Goal: Task Accomplishment & Management: Manage account settings

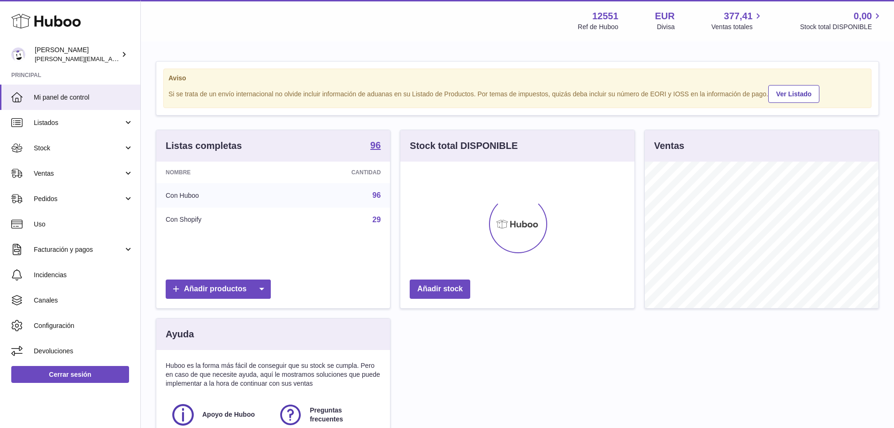
scroll to position [146, 234]
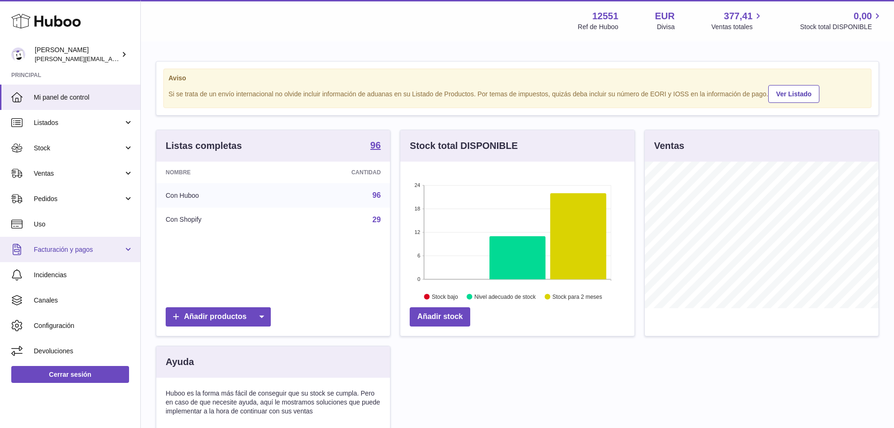
click at [70, 247] on span "Facturación y pagos" at bounding box center [79, 249] width 90 height 9
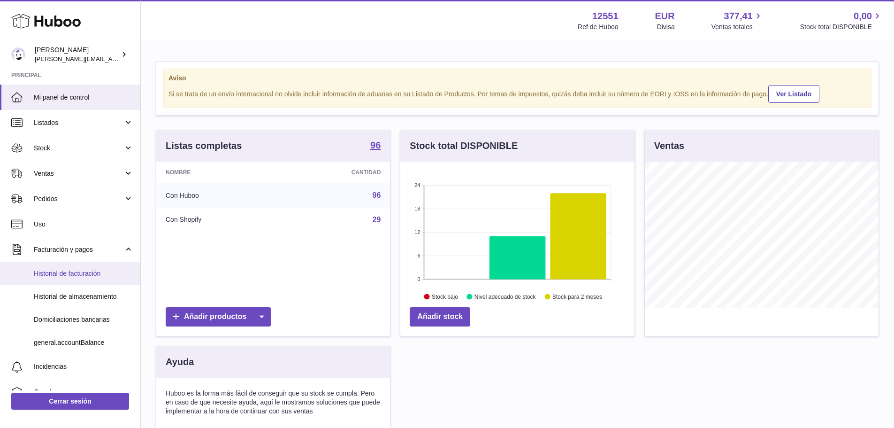
click at [59, 272] on span "Historial de facturación" at bounding box center [84, 273] width 100 height 9
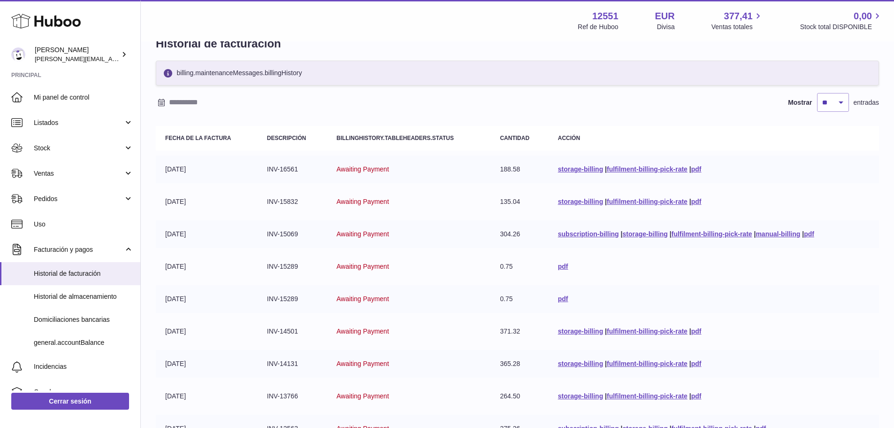
scroll to position [29, 0]
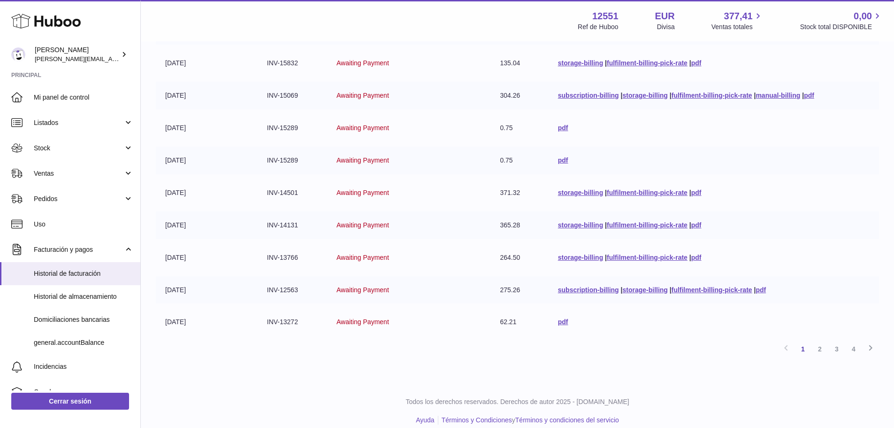
drag, startPoint x: 441, startPoint y: 194, endPoint x: 440, endPoint y: 251, distance: 56.8
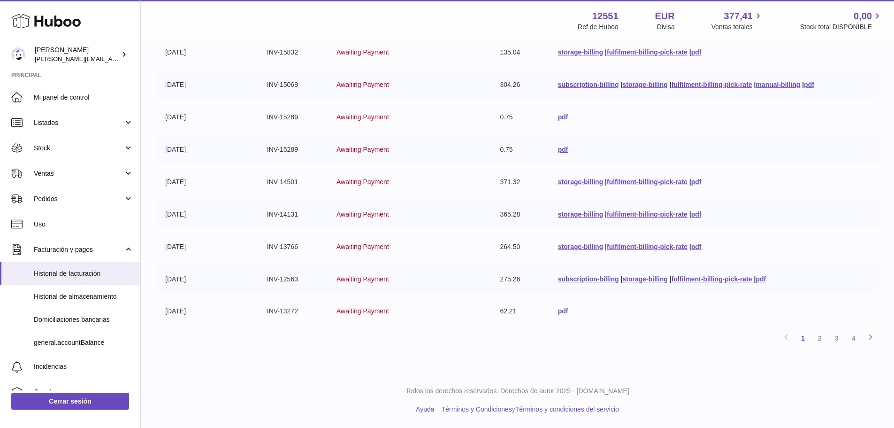
drag, startPoint x: 439, startPoint y: 231, endPoint x: 449, endPoint y: 262, distance: 33.1
drag, startPoint x: 391, startPoint y: 175, endPoint x: 416, endPoint y: 267, distance: 95.2
click at [853, 339] on link "4" at bounding box center [854, 338] width 17 height 17
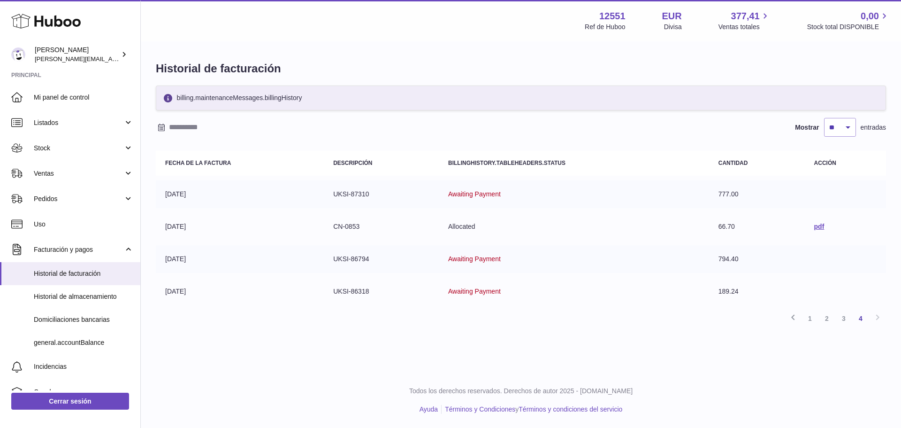
drag, startPoint x: 410, startPoint y: 208, endPoint x: 414, endPoint y: 294, distance: 86.9
click at [844, 318] on link "3" at bounding box center [844, 318] width 17 height 17
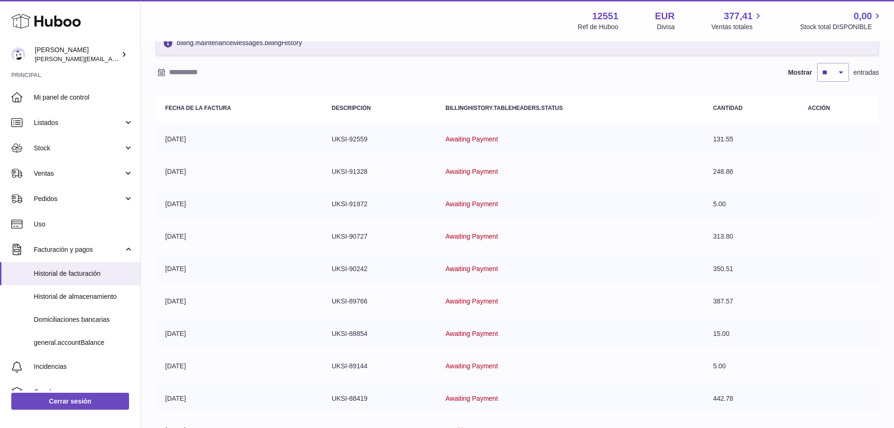
scroll to position [170, 0]
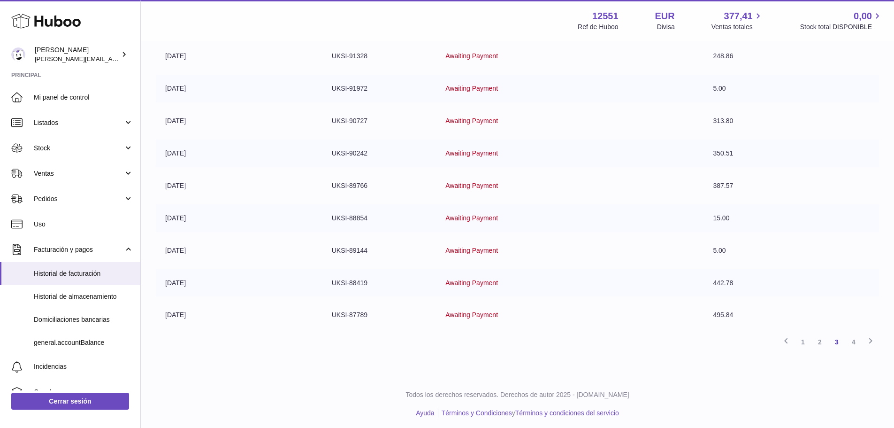
drag, startPoint x: 411, startPoint y: 146, endPoint x: 431, endPoint y: 178, distance: 37.9
click at [458, 156] on span "Awaiting Payment" at bounding box center [472, 153] width 53 height 8
drag, startPoint x: 458, startPoint y: 156, endPoint x: 545, endPoint y: 151, distance: 86.5
click at [545, 151] on td "Awaiting Payment" at bounding box center [570, 153] width 268 height 28
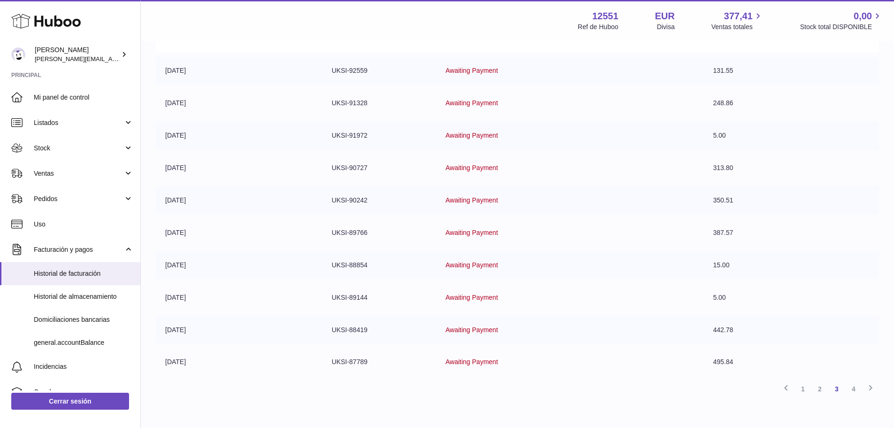
scroll to position [67, 0]
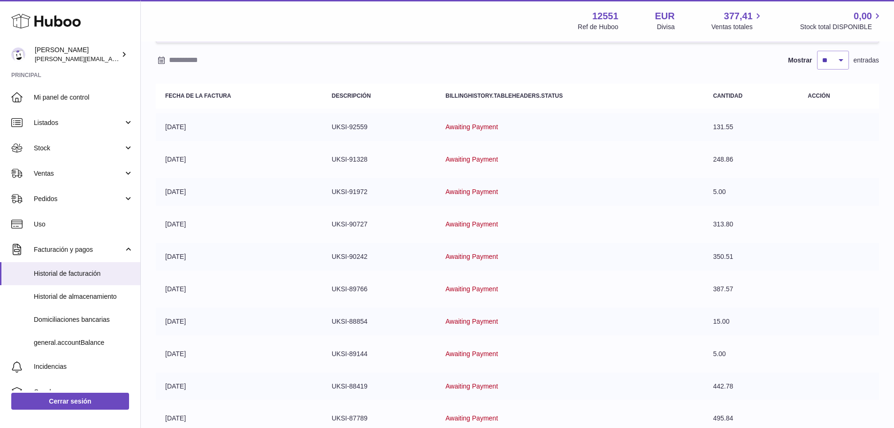
drag, startPoint x: 502, startPoint y: 185, endPoint x: 511, endPoint y: 130, distance: 56.2
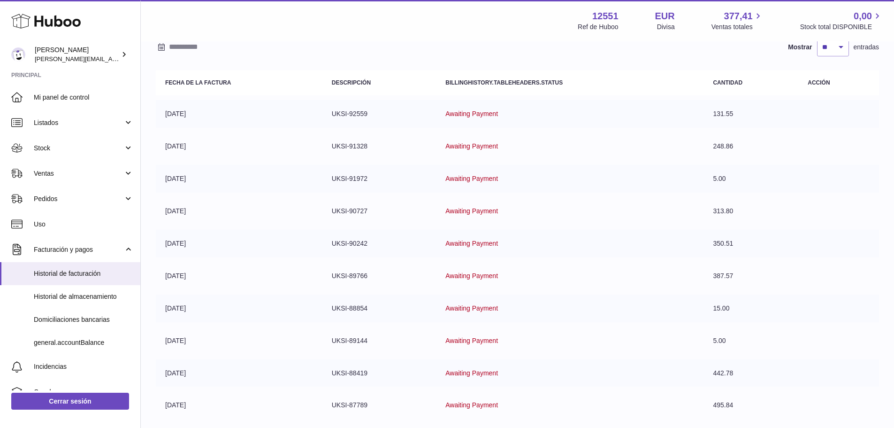
scroll to position [174, 0]
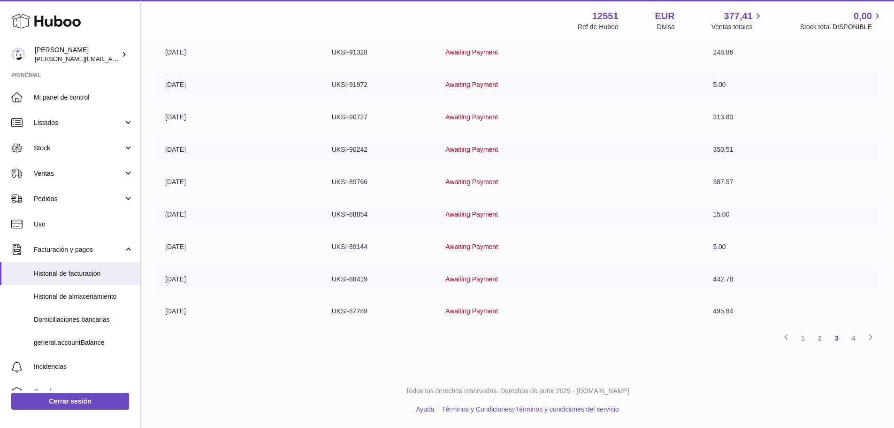
drag, startPoint x: 554, startPoint y: 137, endPoint x: 653, endPoint y: 297, distance: 187.9
click at [820, 340] on link "2" at bounding box center [820, 338] width 17 height 17
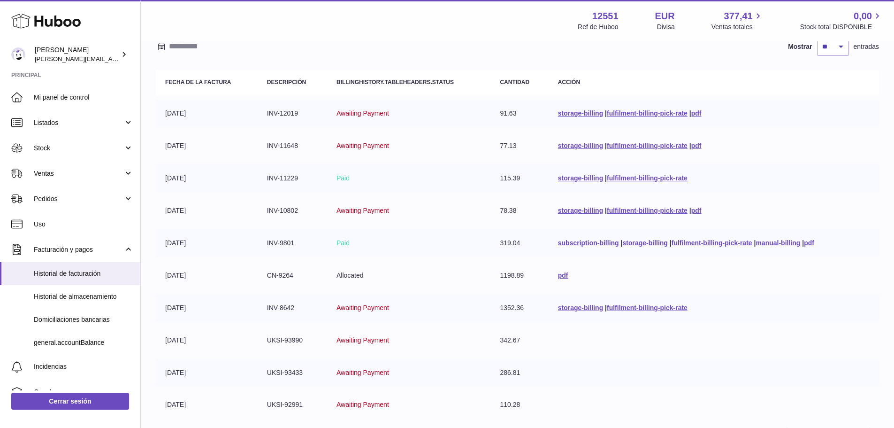
drag, startPoint x: 520, startPoint y: 146, endPoint x: 525, endPoint y: 182, distance: 36.5
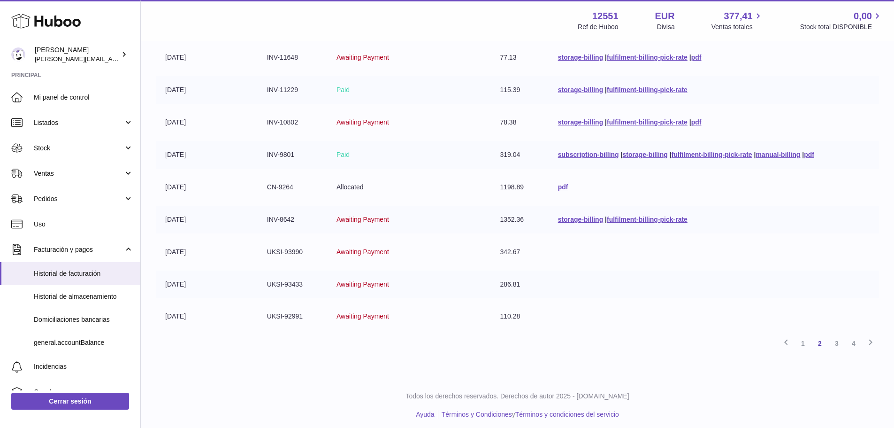
scroll to position [174, 0]
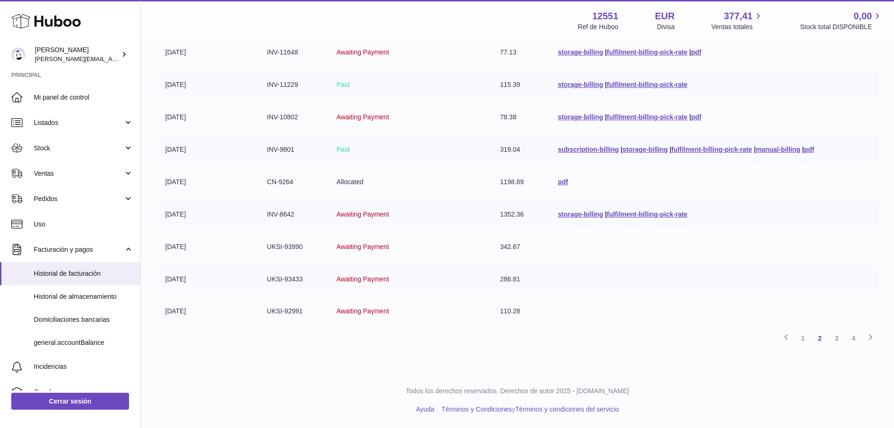
click at [369, 278] on span "Awaiting Payment" at bounding box center [363, 279] width 53 height 8
drag, startPoint x: 369, startPoint y: 278, endPoint x: 350, endPoint y: 279, distance: 18.8
click at [350, 279] on span "Awaiting Payment" at bounding box center [363, 279] width 53 height 8
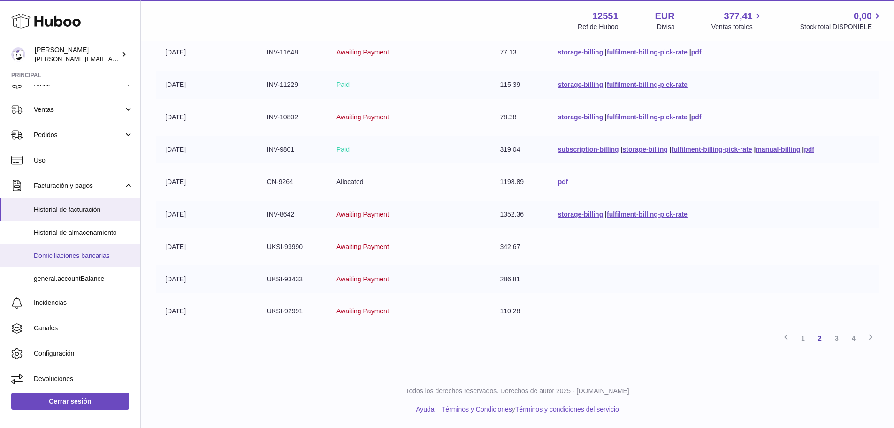
scroll to position [65, 0]
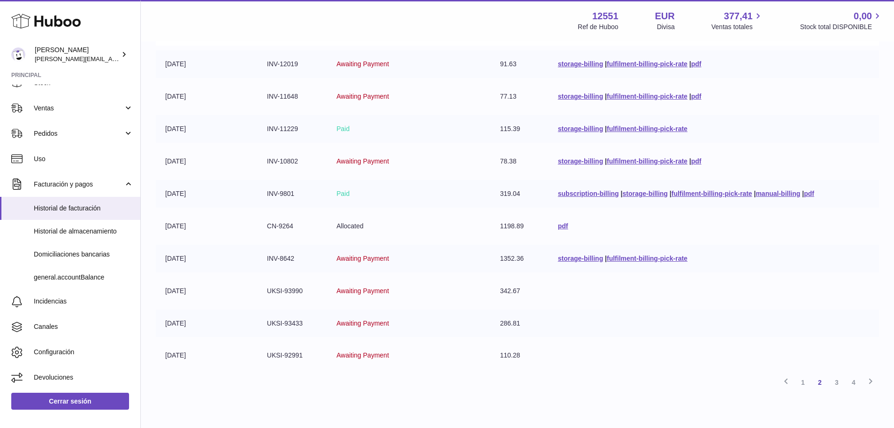
drag, startPoint x: 477, startPoint y: 229, endPoint x: 534, endPoint y: 223, distance: 58.0
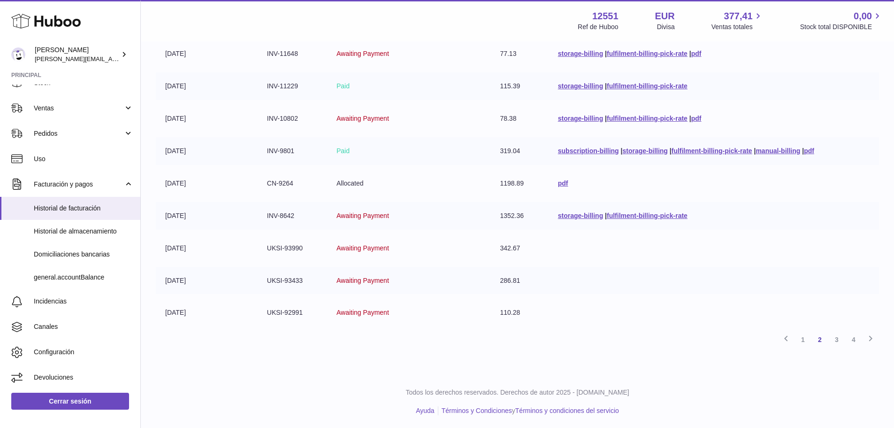
scroll to position [174, 0]
click at [377, 305] on td "Awaiting Payment" at bounding box center [408, 311] width 163 height 28
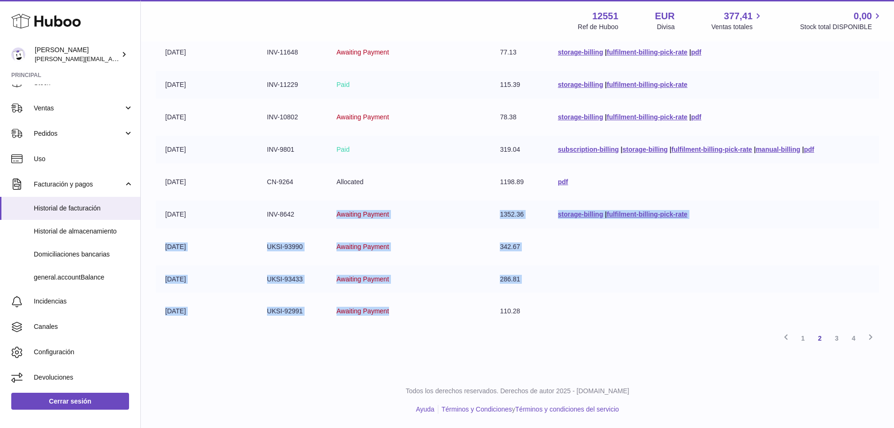
drag, startPoint x: 377, startPoint y: 305, endPoint x: 352, endPoint y: 216, distance: 92.7
click at [352, 216] on tbody "[DATE] INV-12019 Awaiting Payment 91.63 storage-billing | fulfilment-billing-pi…" at bounding box center [518, 165] width 724 height 319
click at [352, 216] on span "Awaiting Payment" at bounding box center [363, 214] width 53 height 8
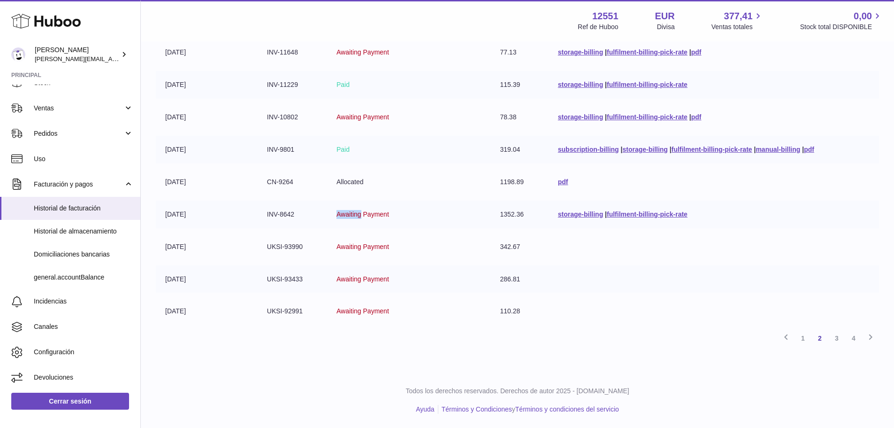
click at [352, 216] on span "Awaiting Payment" at bounding box center [363, 214] width 53 height 8
drag, startPoint x: 353, startPoint y: 223, endPoint x: 348, endPoint y: 278, distance: 54.7
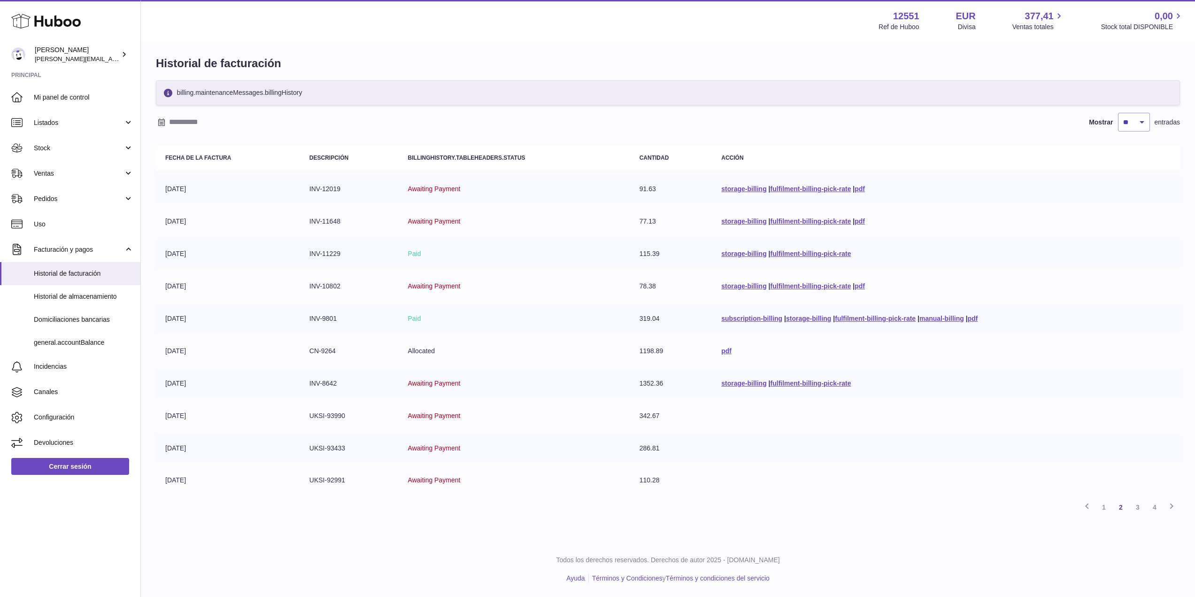
scroll to position [0, 0]
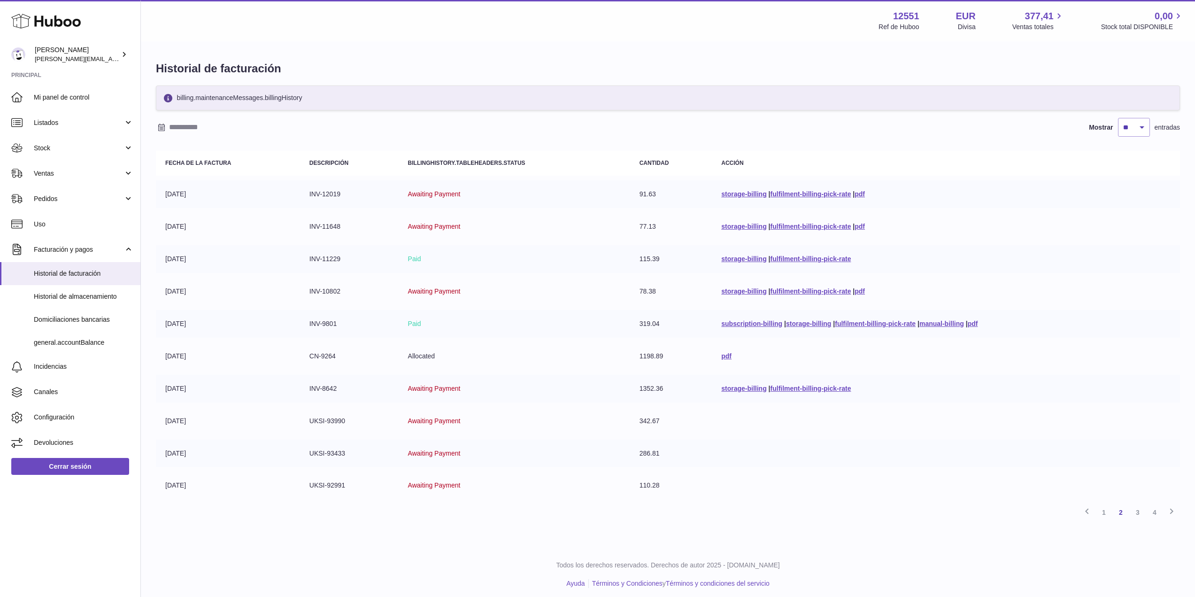
drag, startPoint x: 547, startPoint y: 207, endPoint x: 544, endPoint y: 180, distance: 26.9
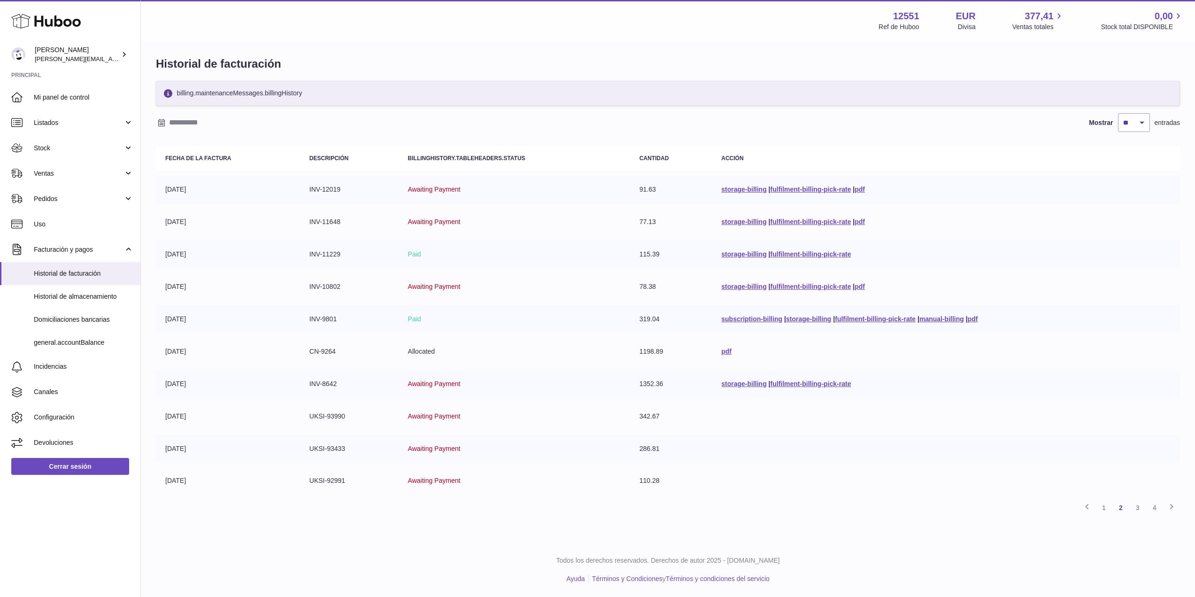
scroll to position [5, 0]
drag, startPoint x: 547, startPoint y: 221, endPoint x: 549, endPoint y: 231, distance: 9.6
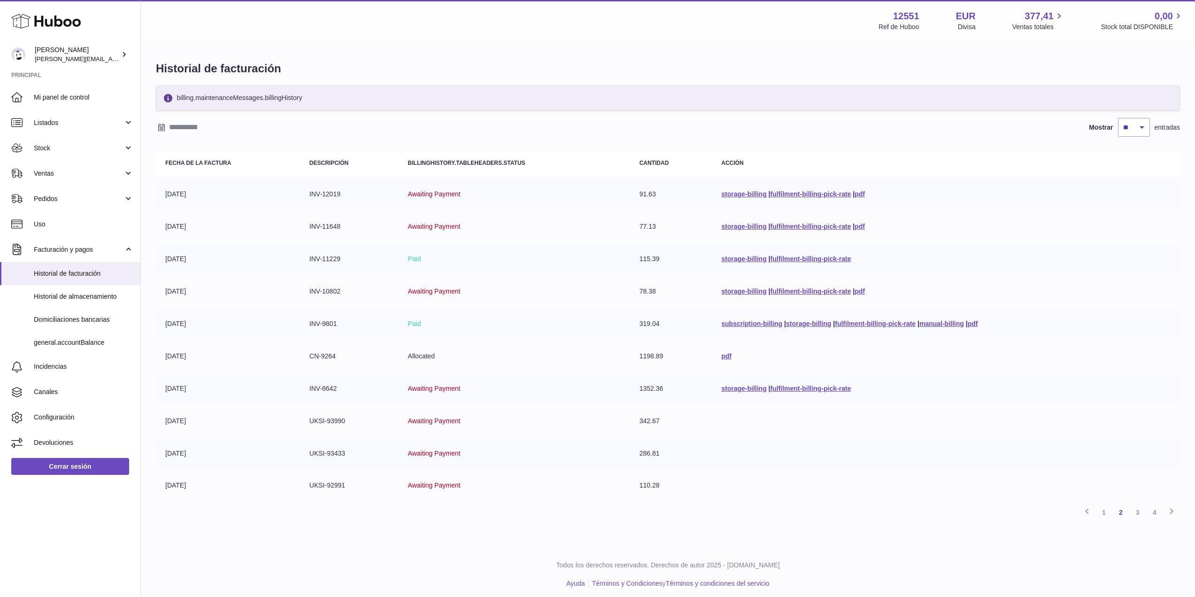
drag, startPoint x: 502, startPoint y: 294, endPoint x: 512, endPoint y: 258, distance: 37.1
click at [901, 130] on select "** ** ** ***" at bounding box center [1134, 127] width 32 height 19
select select "***"
click at [901, 118] on select "** ** ** ***" at bounding box center [1134, 127] width 32 height 19
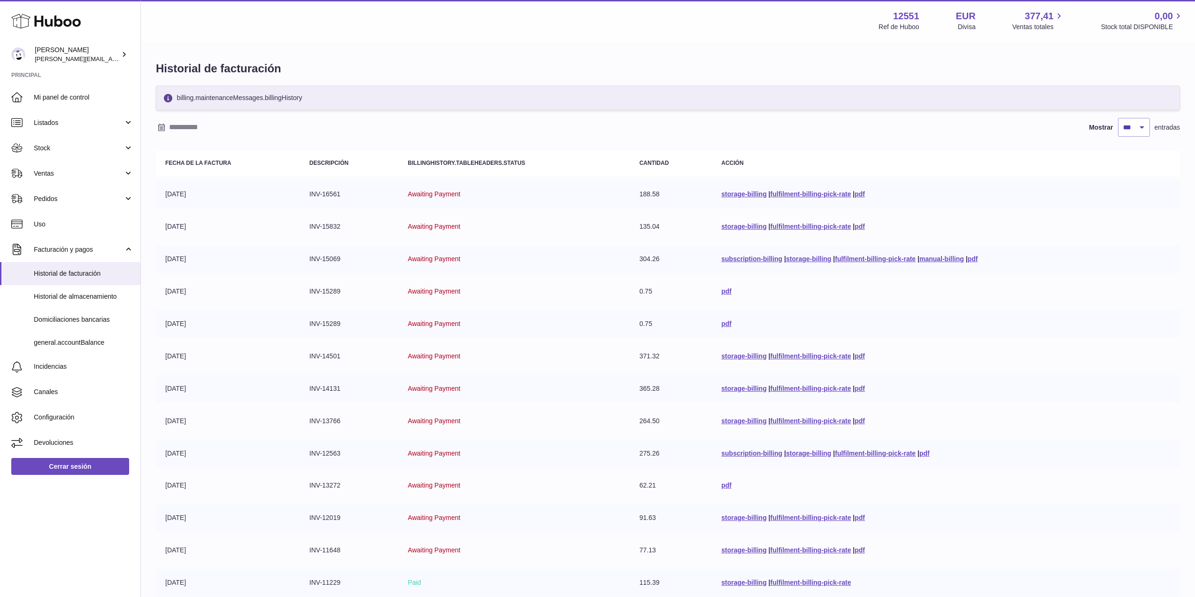
drag, startPoint x: 541, startPoint y: 286, endPoint x: 532, endPoint y: 194, distance: 92.5
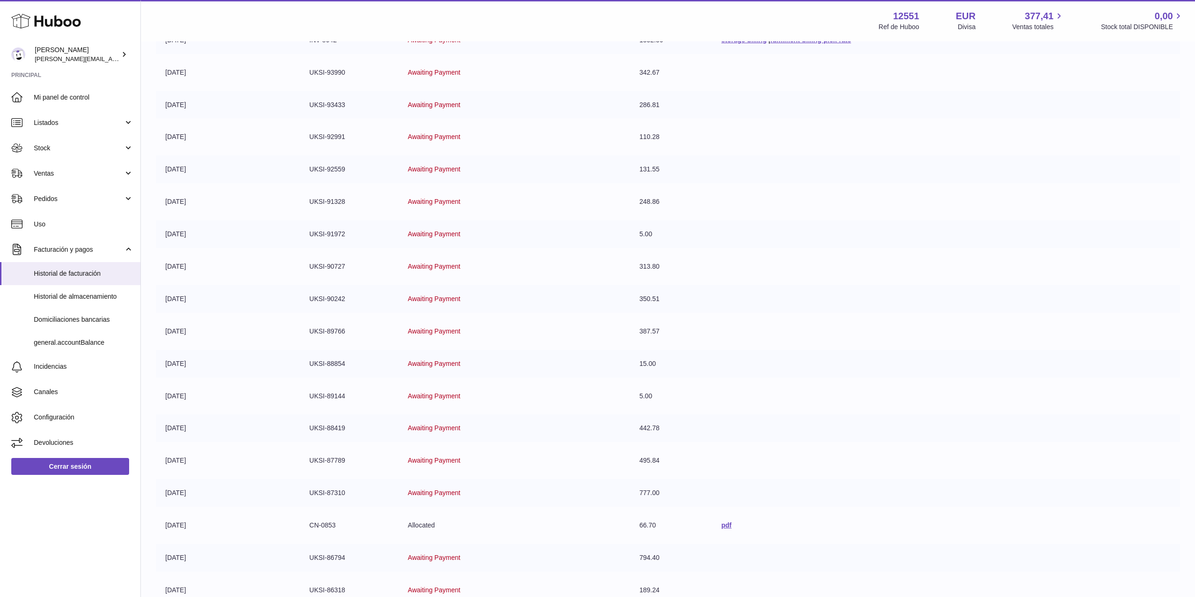
scroll to position [758, 0]
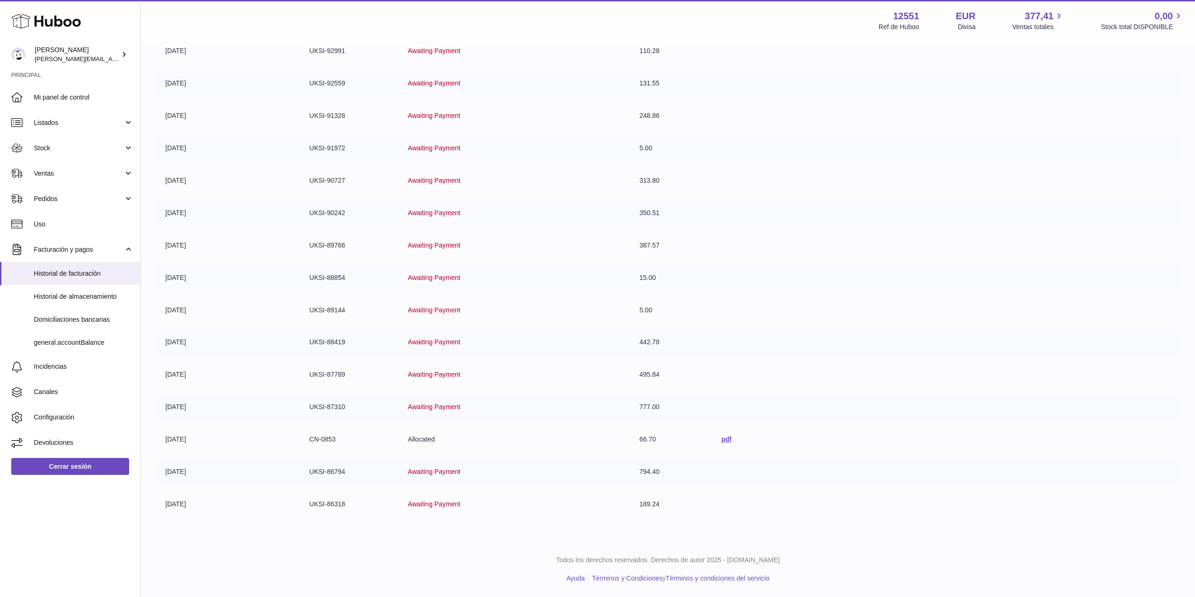
drag, startPoint x: 532, startPoint y: 194, endPoint x: 544, endPoint y: 288, distance: 94.7
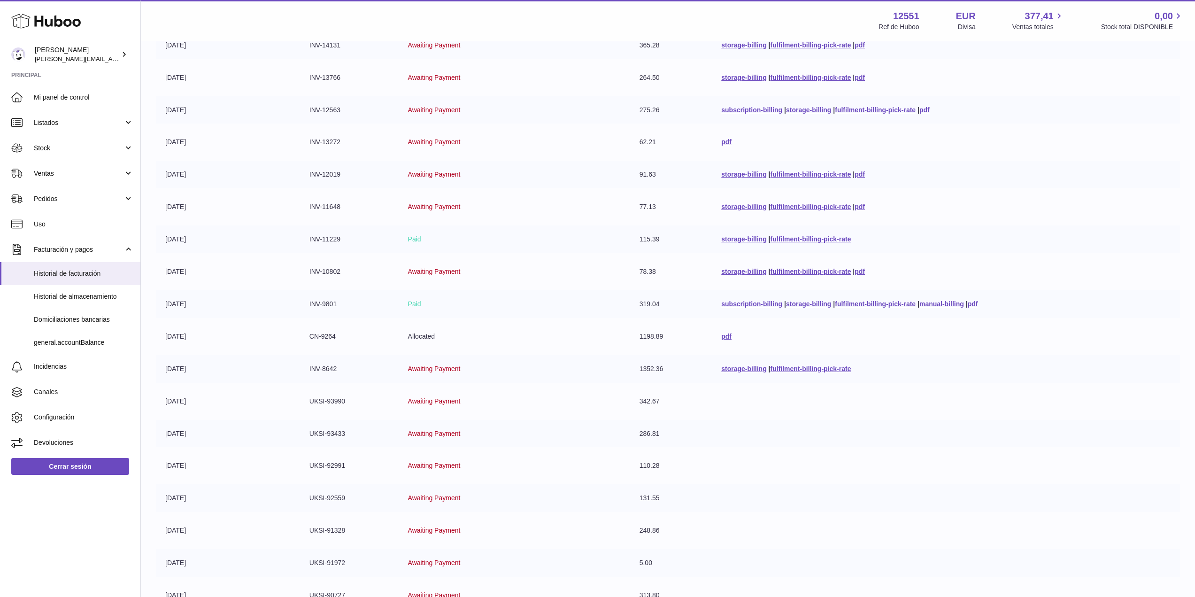
scroll to position [0, 0]
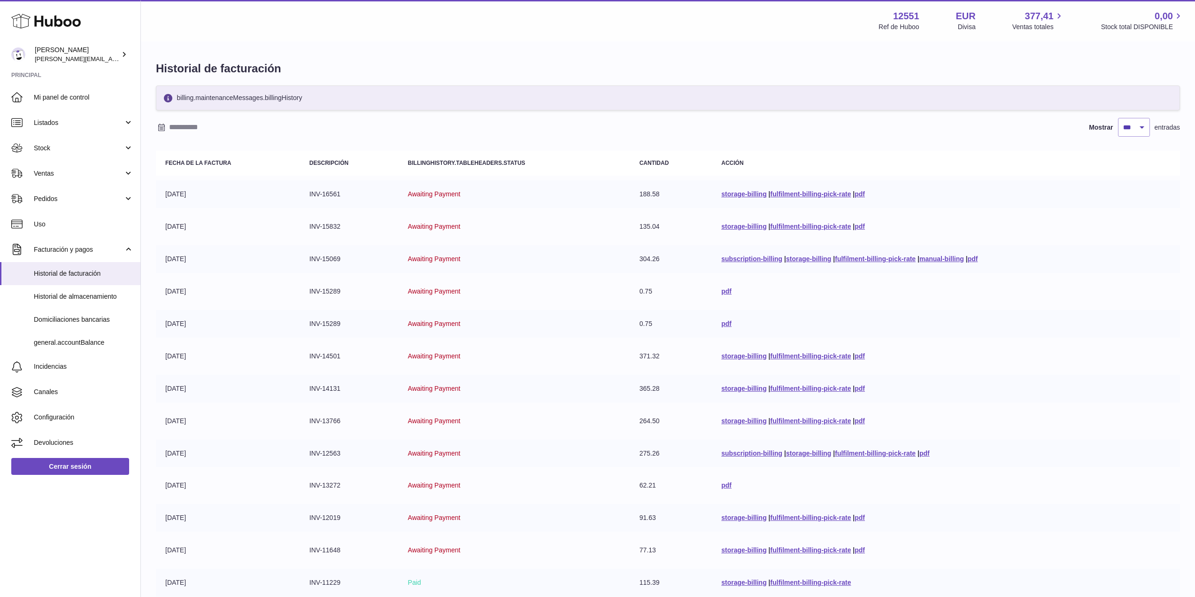
drag, startPoint x: 542, startPoint y: 397, endPoint x: 543, endPoint y: 207, distance: 190.2
click at [543, 207] on td "Awaiting Payment" at bounding box center [514, 194] width 231 height 28
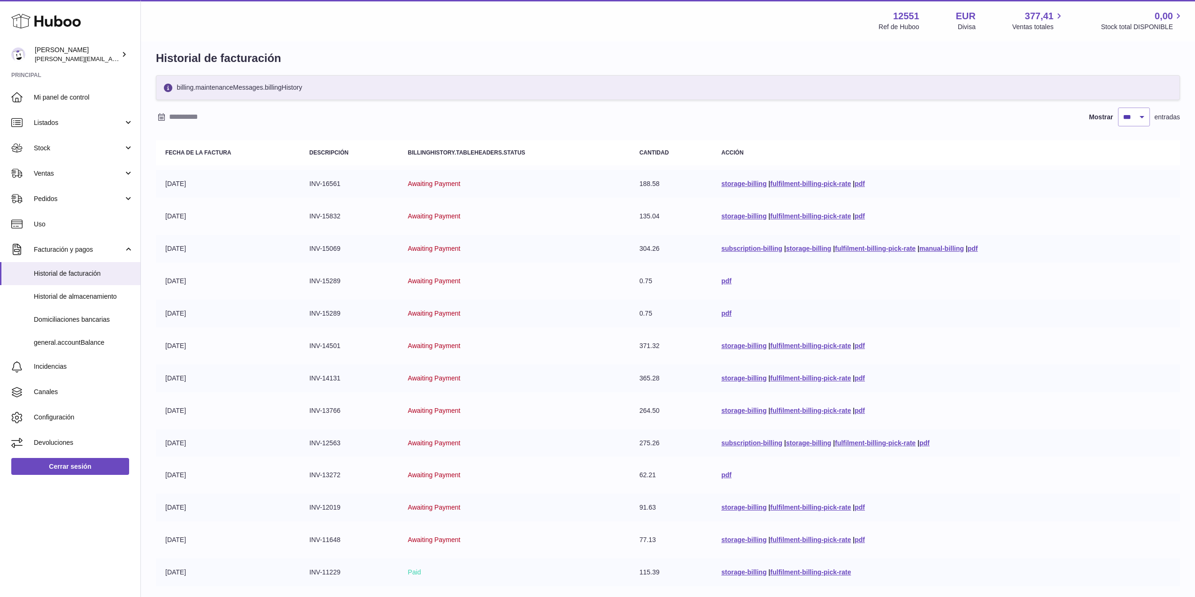
scroll to position [144, 0]
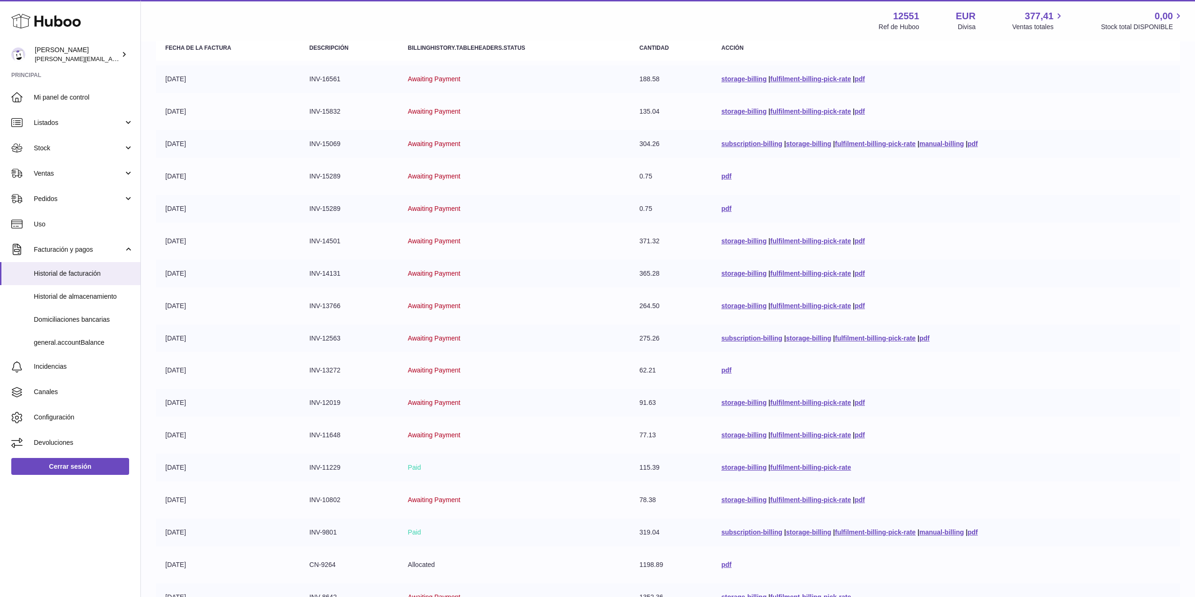
drag, startPoint x: 554, startPoint y: 209, endPoint x: 569, endPoint y: 283, distance: 74.8
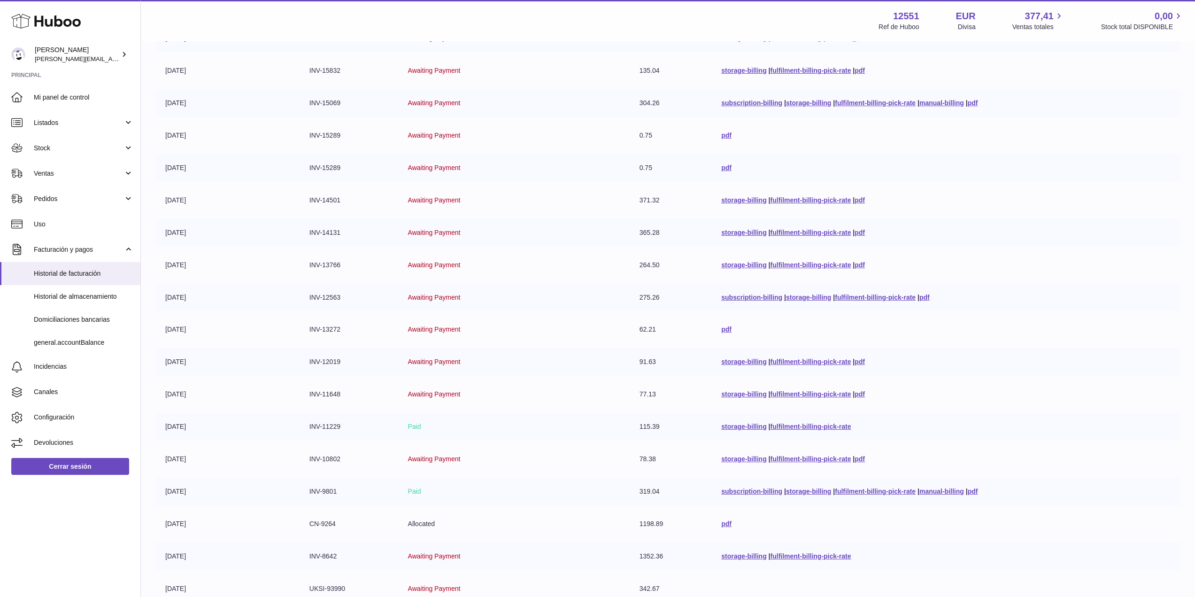
drag, startPoint x: 502, startPoint y: 175, endPoint x: 564, endPoint y: 123, distance: 80.4
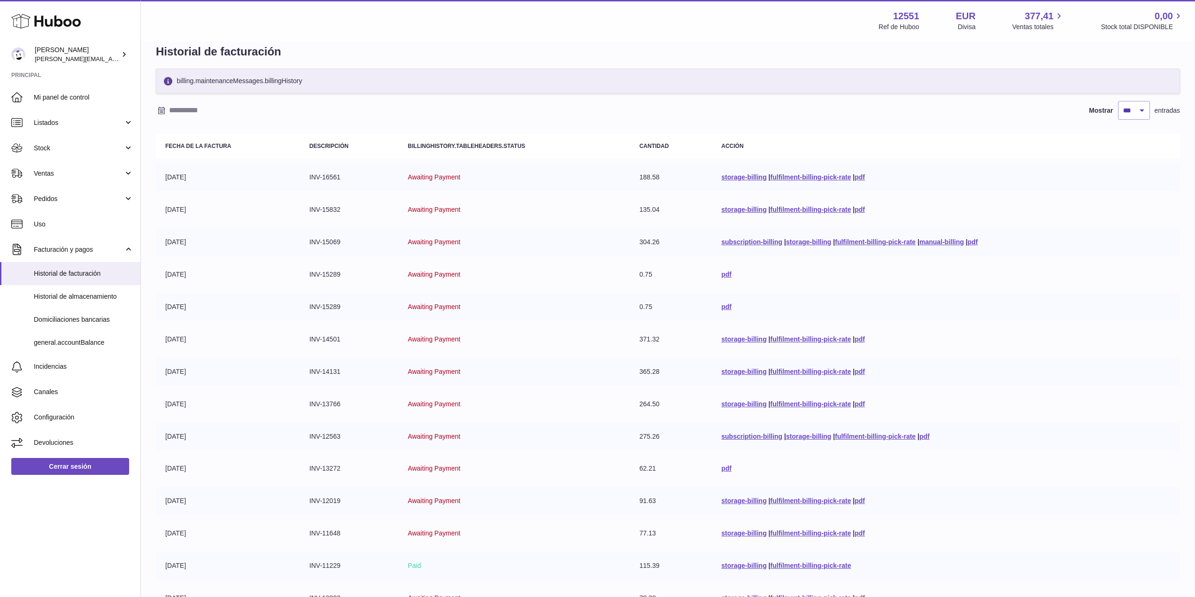
scroll to position [11, 0]
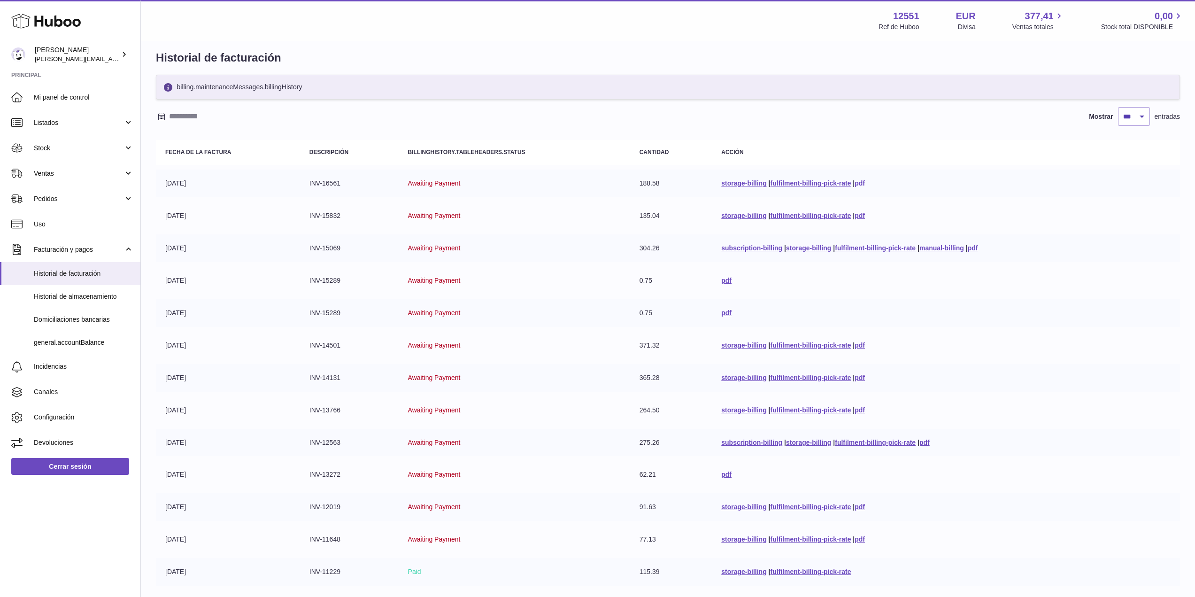
click at [856, 181] on link "pdf" at bounding box center [860, 183] width 10 height 8
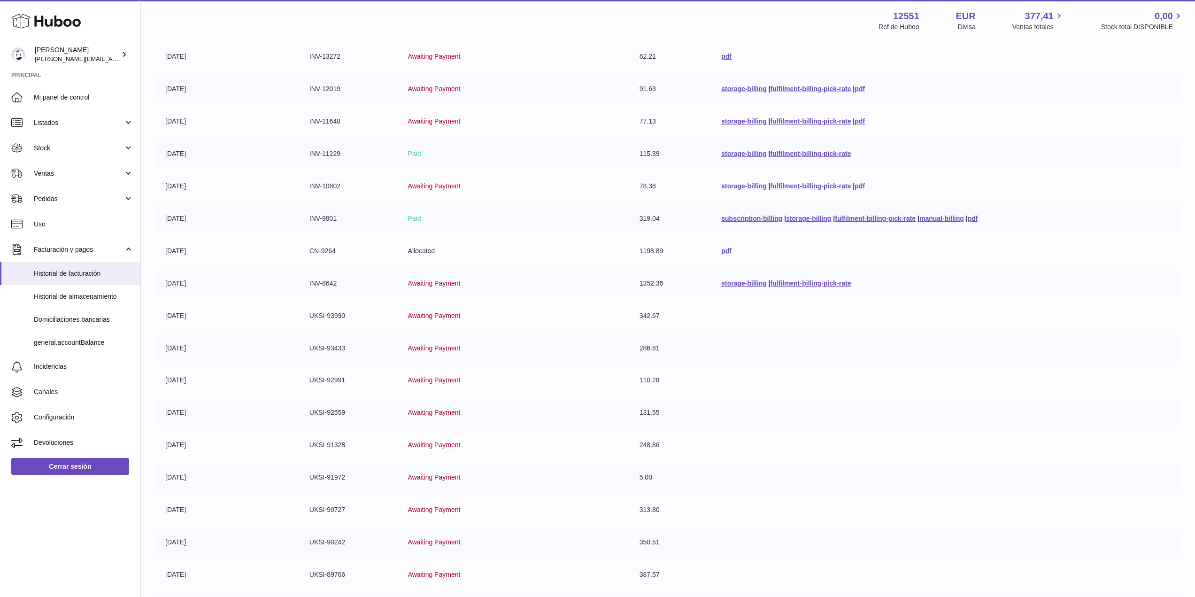
scroll to position [758, 0]
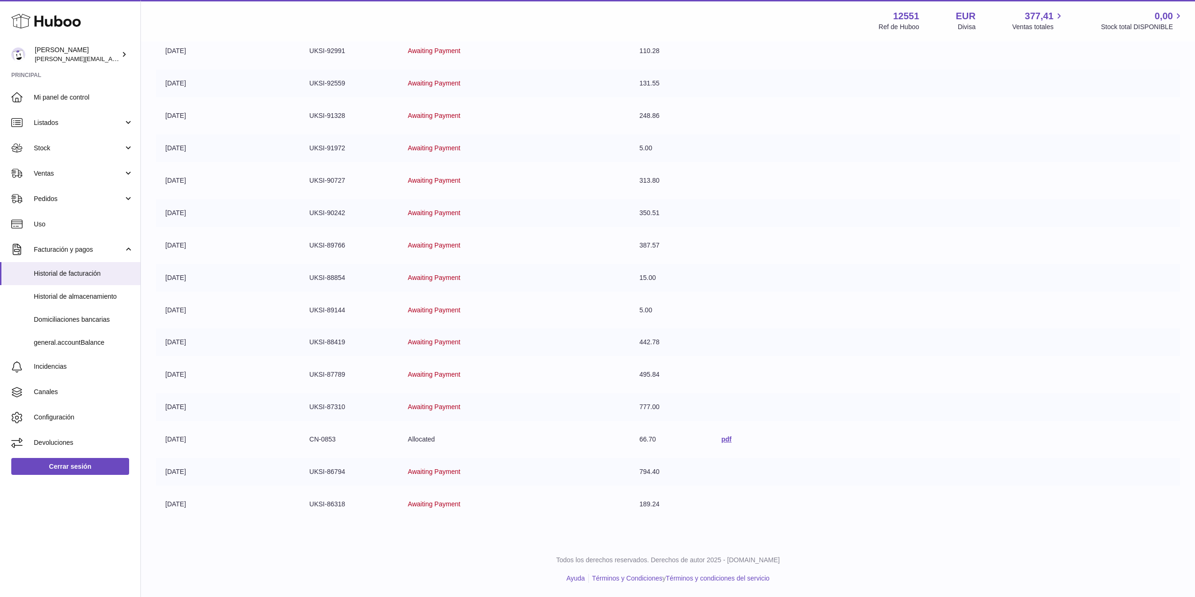
drag, startPoint x: 300, startPoint y: 337, endPoint x: 354, endPoint y: 539, distance: 209.4
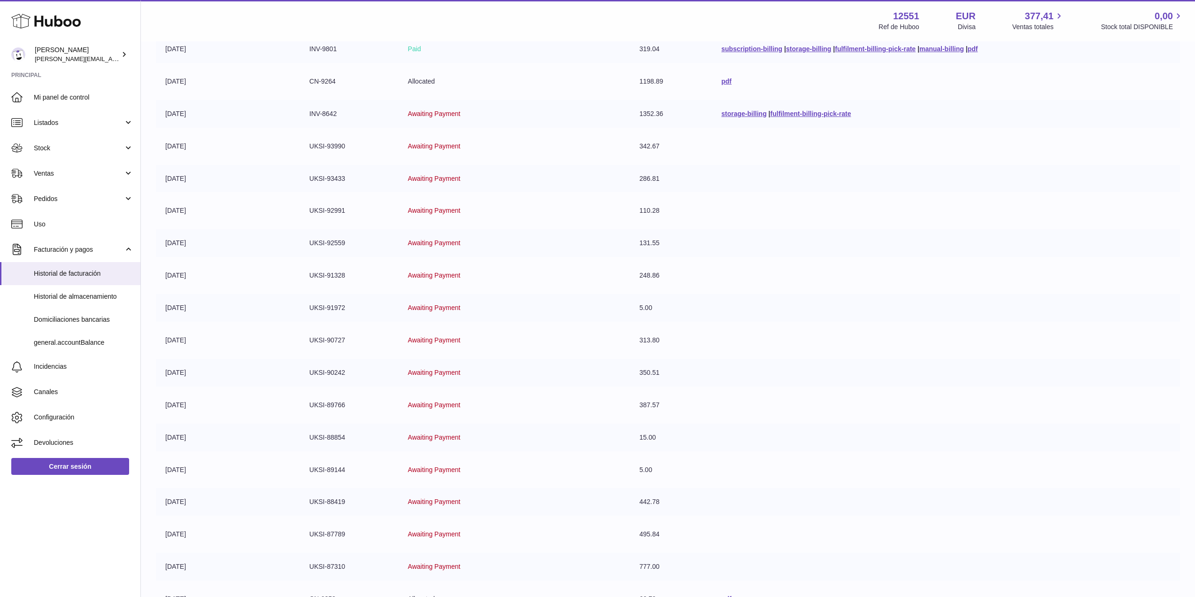
scroll to position [0, 0]
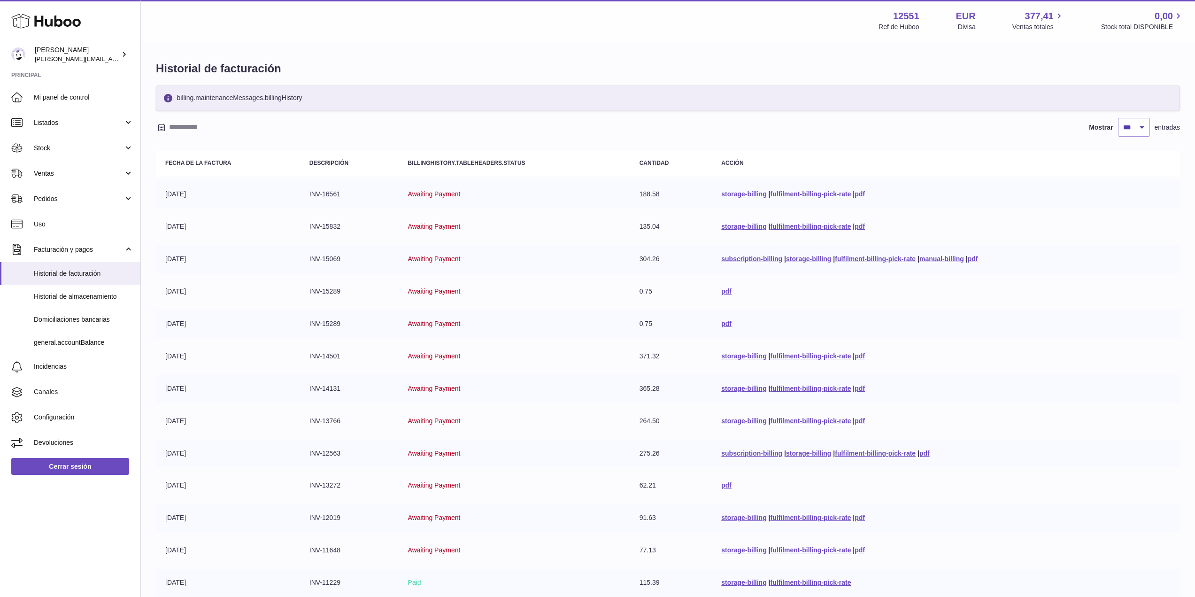
drag, startPoint x: 775, startPoint y: 425, endPoint x: 876, endPoint y: 142, distance: 300.6
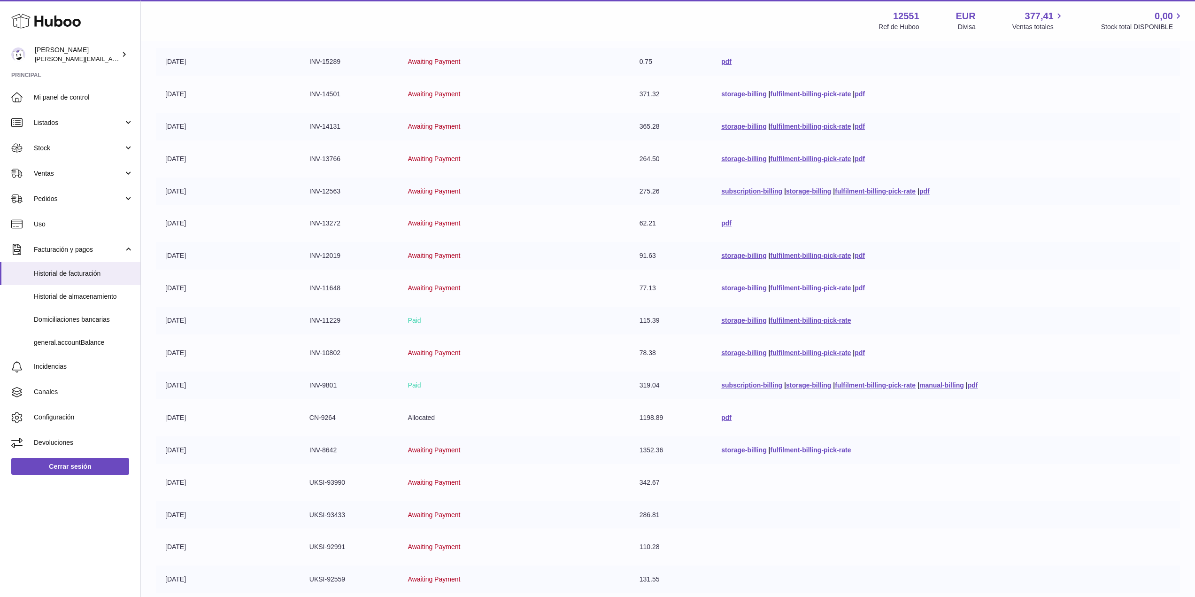
scroll to position [758, 0]
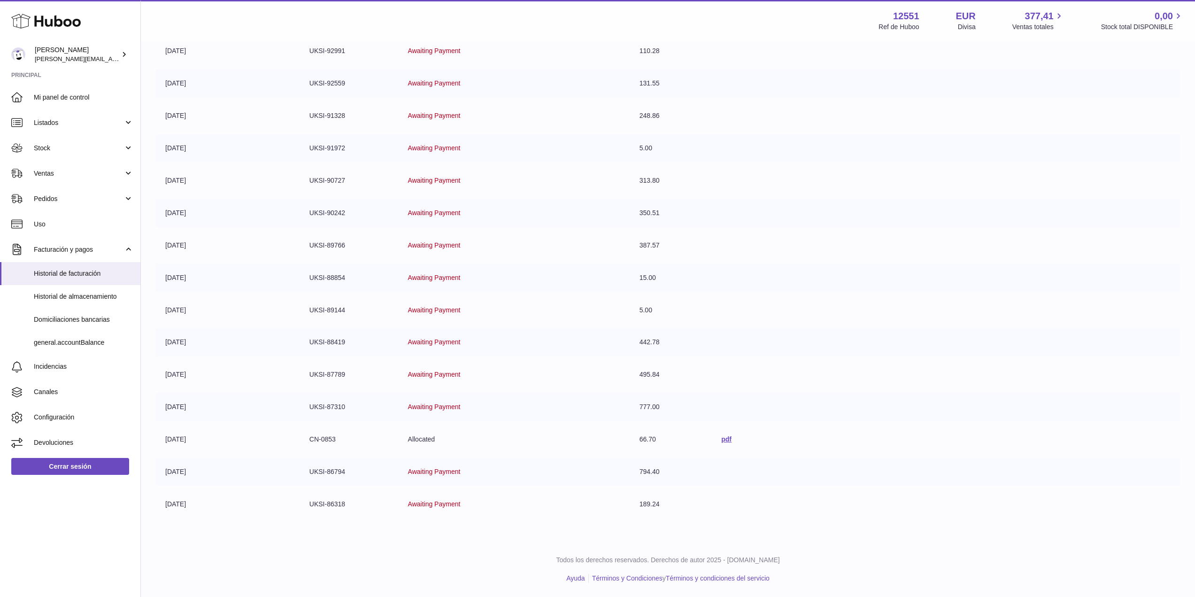
drag, startPoint x: 262, startPoint y: 321, endPoint x: 266, endPoint y: 443, distance: 122.1
drag, startPoint x: 711, startPoint y: 492, endPoint x: 163, endPoint y: 500, distance: 548.0
click at [163, 427] on tr "[DATE] UKSI-86318 Awaiting Payment 189.24" at bounding box center [668, 504] width 1024 height 28
click at [163, 427] on td "[DATE]" at bounding box center [228, 504] width 144 height 28
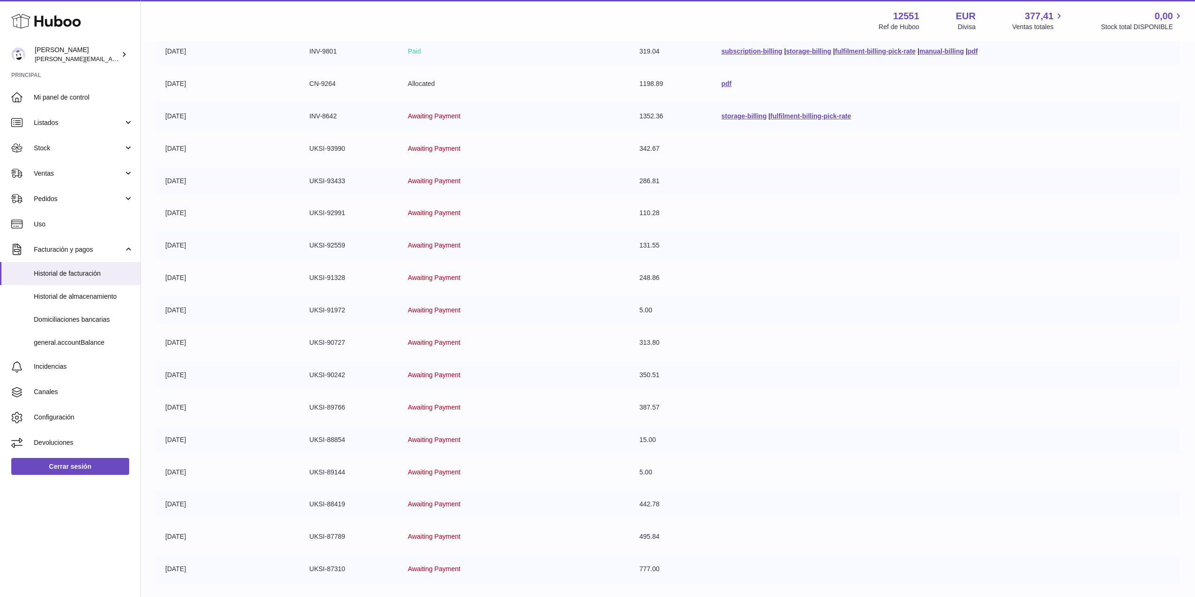
scroll to position [0, 0]
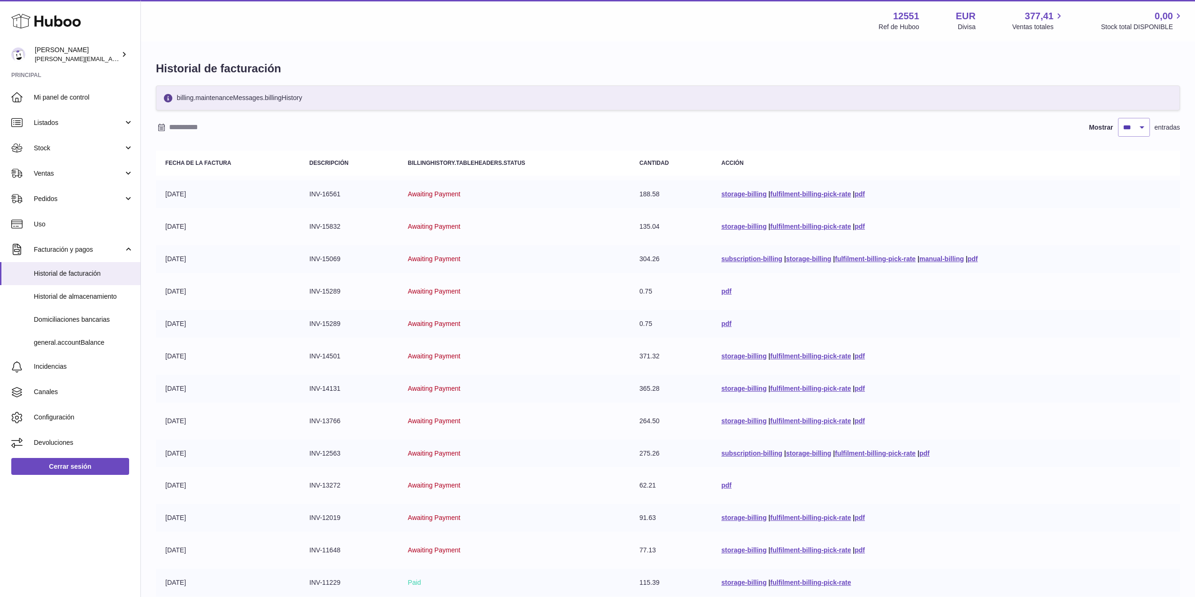
drag, startPoint x: 243, startPoint y: 508, endPoint x: 276, endPoint y: 342, distance: 169.5
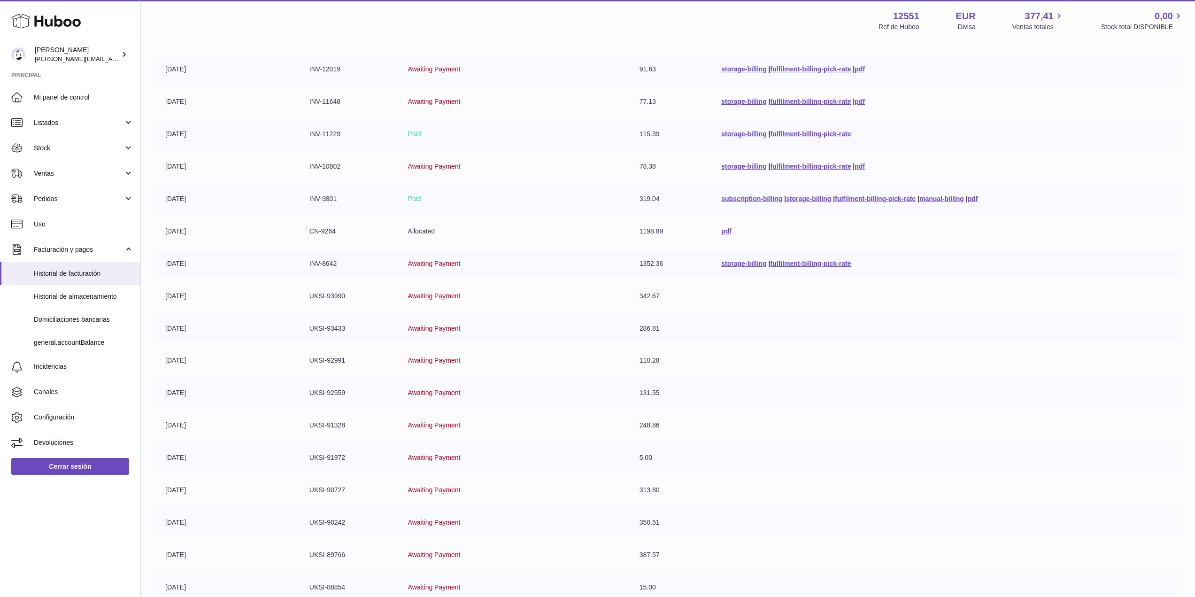
scroll to position [758, 0]
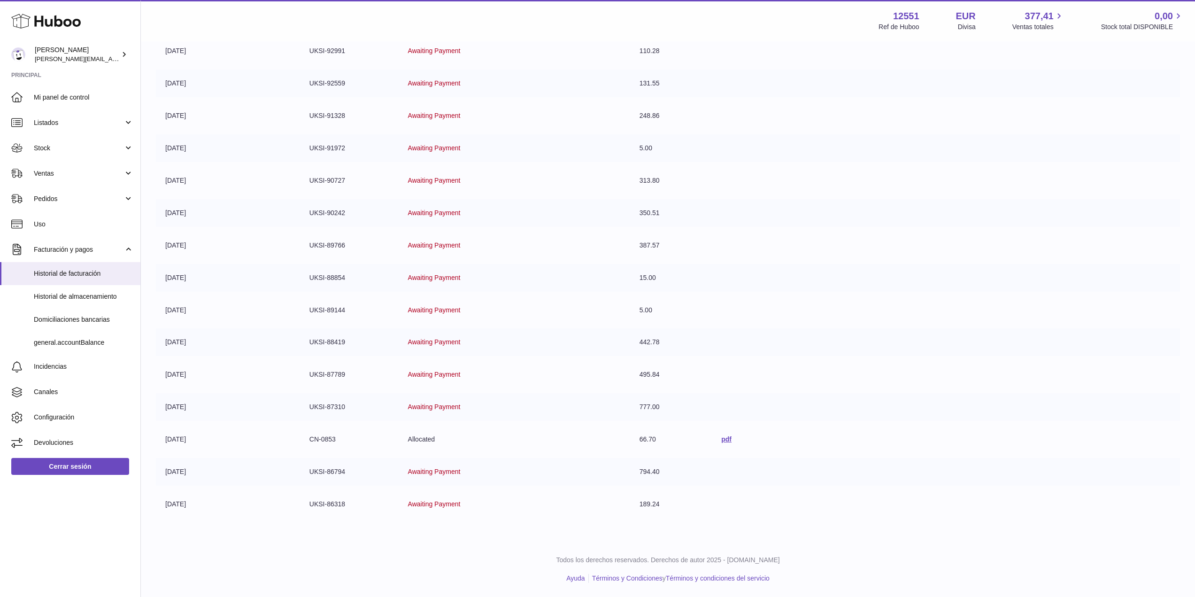
drag, startPoint x: 281, startPoint y: 269, endPoint x: 305, endPoint y: 457, distance: 189.8
click at [536, 427] on td "Awaiting Payment" at bounding box center [514, 504] width 231 height 28
click at [447, 427] on span "Awaiting Payment" at bounding box center [434, 504] width 53 height 8
drag, startPoint x: 447, startPoint y: 502, endPoint x: 422, endPoint y: 508, distance: 26.1
click at [422, 427] on td "Awaiting Payment" at bounding box center [514, 504] width 231 height 28
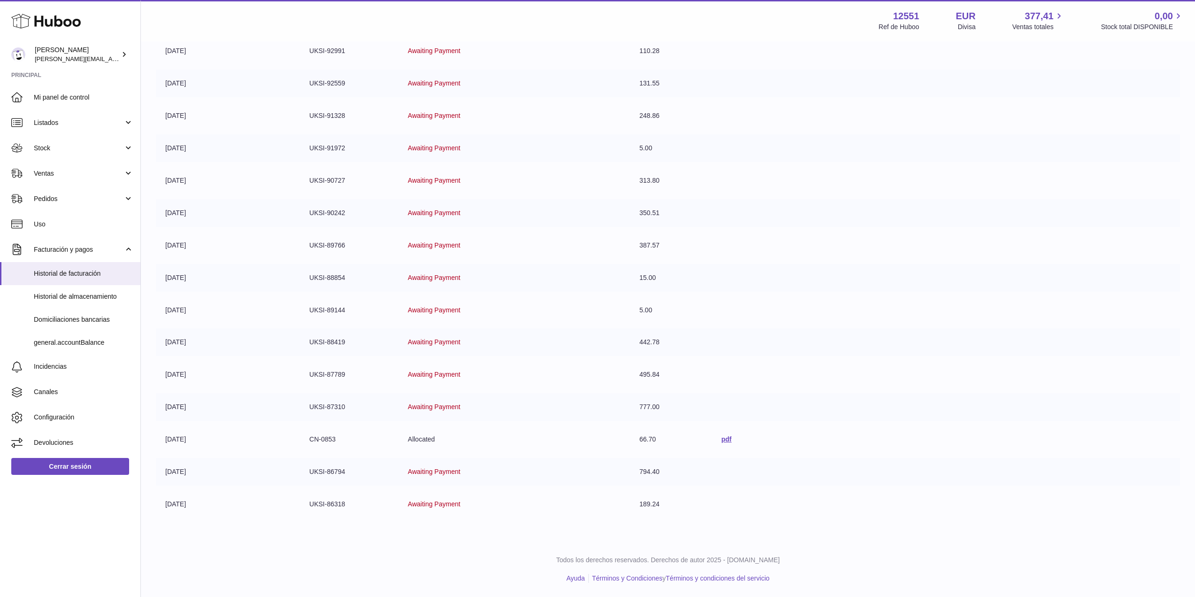
click at [416, 427] on span "Awaiting Payment" at bounding box center [434, 472] width 53 height 8
drag, startPoint x: 416, startPoint y: 469, endPoint x: 441, endPoint y: 467, distance: 25.9
click at [441, 427] on span "Awaiting Payment" at bounding box center [434, 472] width 53 height 8
click at [444, 427] on span "Awaiting Payment" at bounding box center [434, 472] width 53 height 8
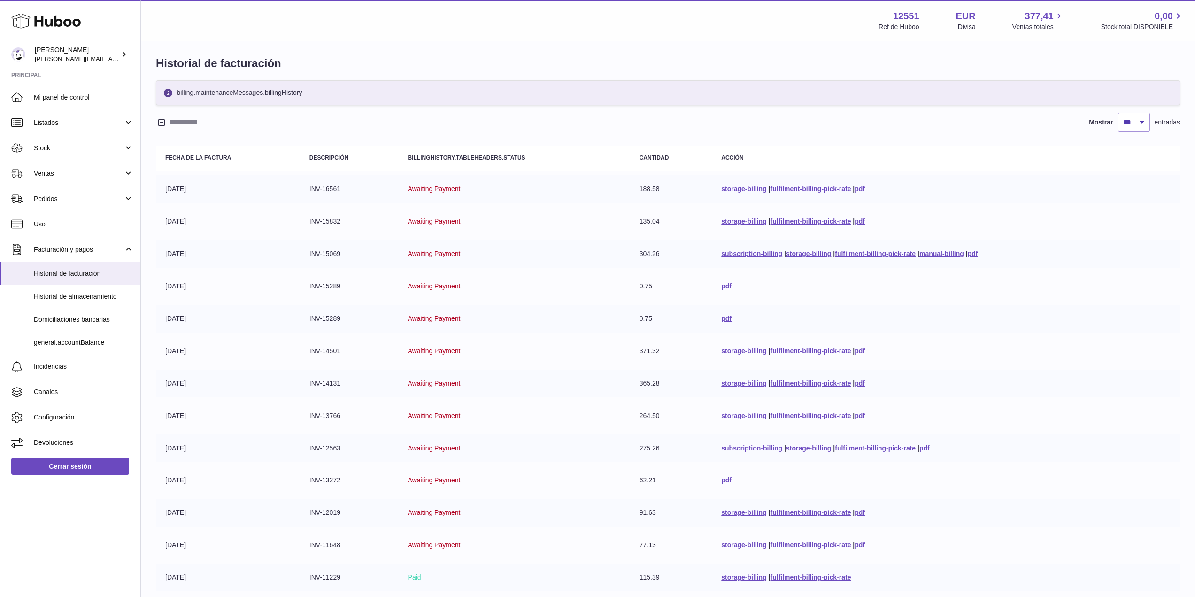
scroll to position [0, 0]
